Goal: Information Seeking & Learning: Learn about a topic

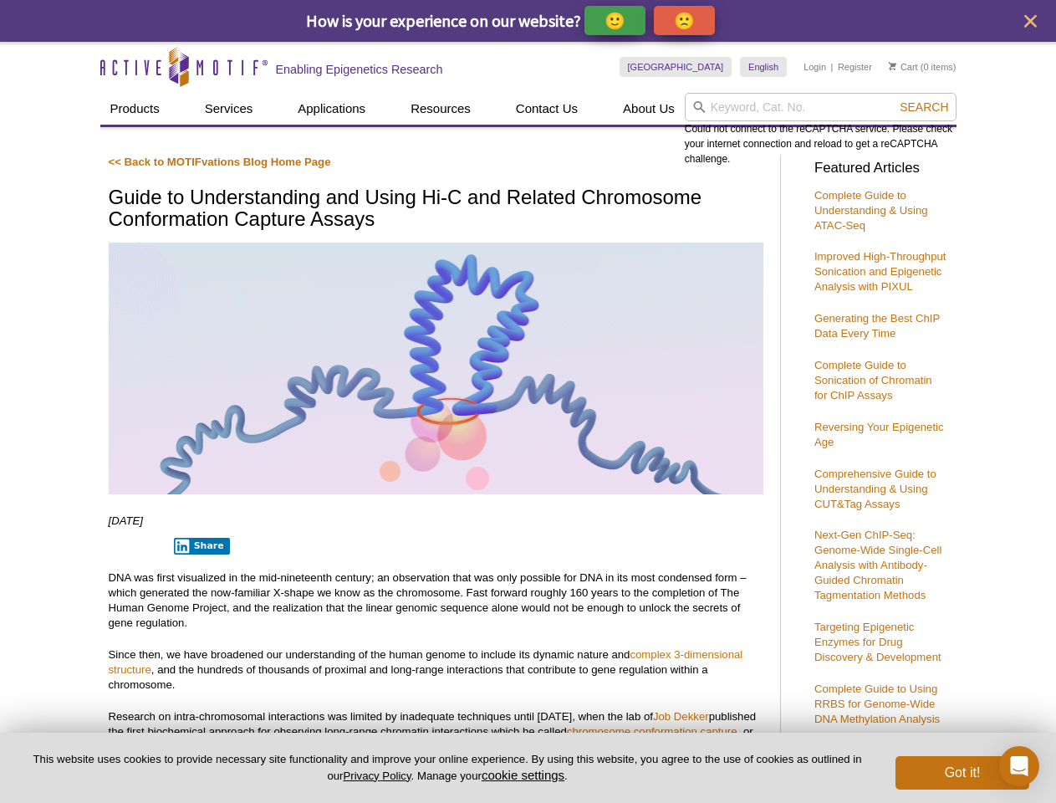
click at [616, 20] on p "🙂" at bounding box center [615, 20] width 21 height 21
click at [688, 20] on span "Give Feedback" at bounding box center [682, 20] width 100 height 19
click at [1031, 21] on icon "close" at bounding box center [1031, 21] width 13 height 13
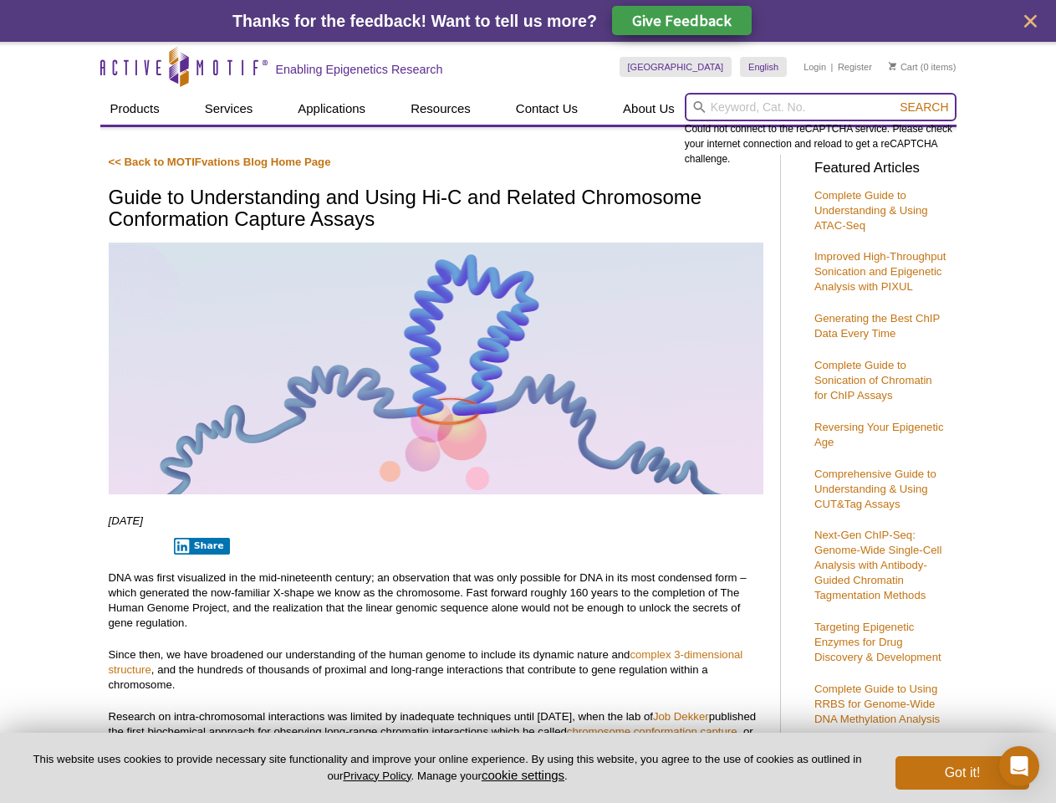
click at [821, 107] on input "search" at bounding box center [821, 107] width 272 height 28
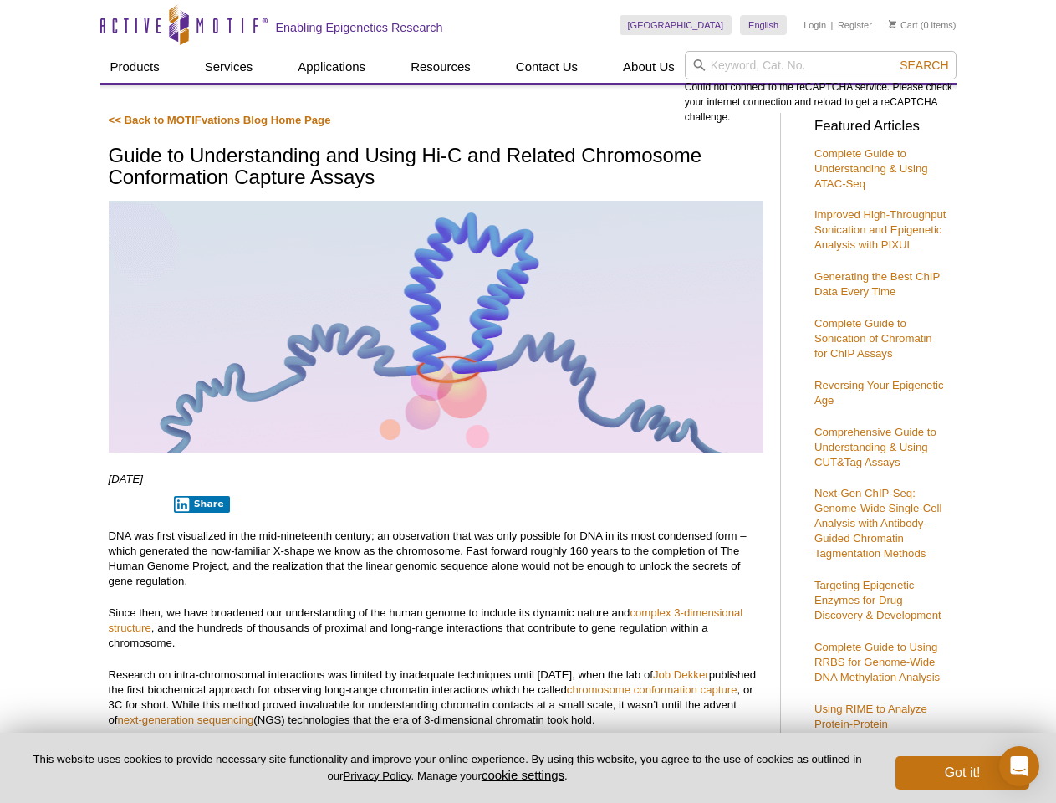
click at [924, 107] on div "Could not connect to the reCAPTCHA service. Please check your internet connecti…" at bounding box center [821, 88] width 272 height 74
click at [198, 546] on p "DNA was first visualized in the mid-nineteenth century; an observation that was…" at bounding box center [436, 559] width 655 height 60
click at [526, 775] on button "cookie settings" at bounding box center [523, 775] width 83 height 14
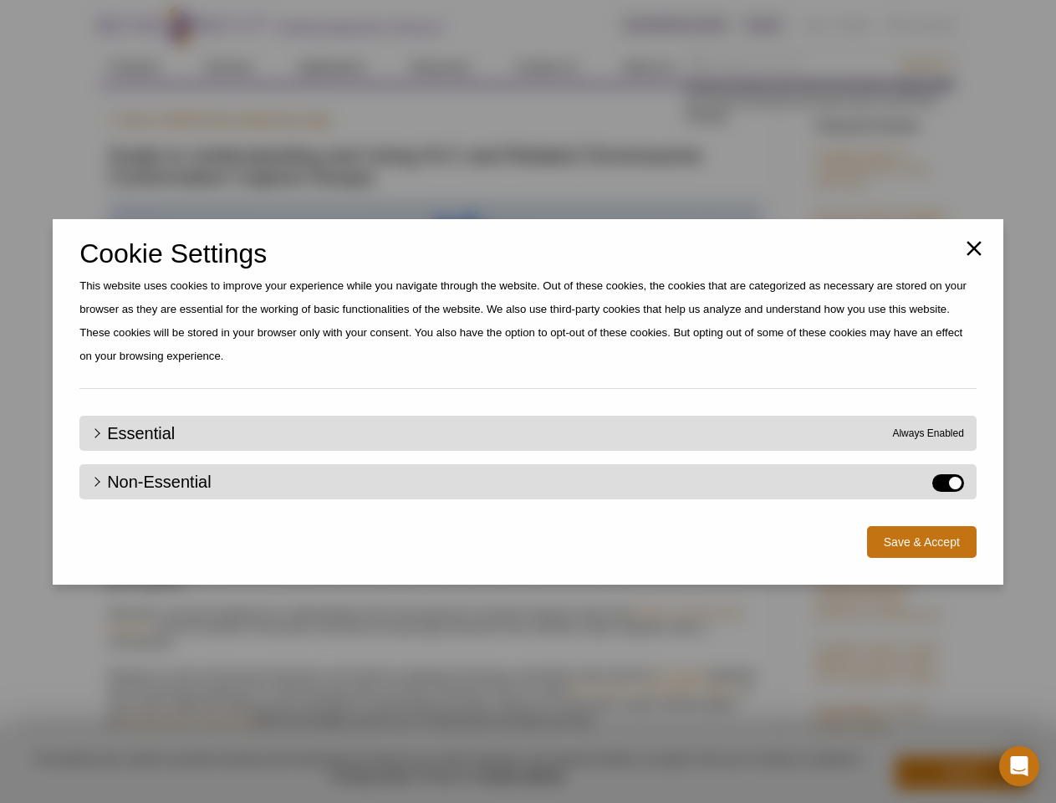
click at [963, 773] on div "Close Cookie Settings This website uses cookies to improve your experience whil…" at bounding box center [528, 401] width 1056 height 803
click at [1020, 766] on icon "Open Intercom Messenger" at bounding box center [1020, 766] width 18 height 20
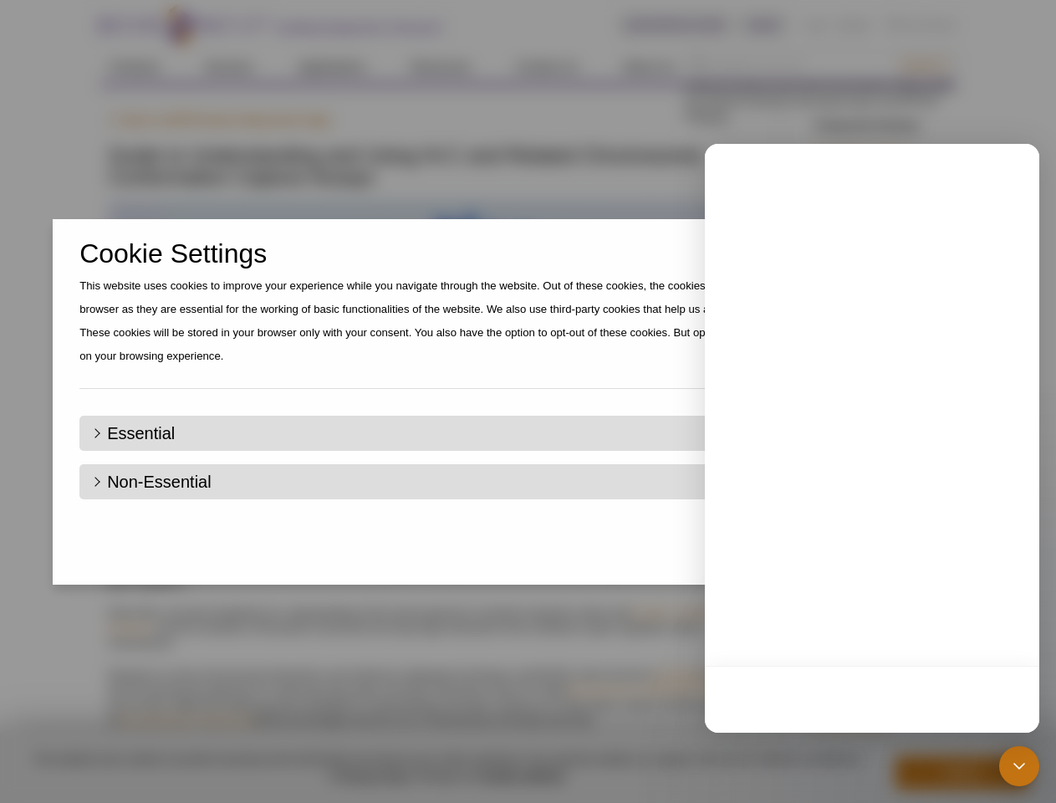
click at [924, 65] on div "Close Cookie Settings This website uses cookies to improve your experience whil…" at bounding box center [528, 401] width 1056 height 803
